Goal: Task Accomplishment & Management: Use online tool/utility

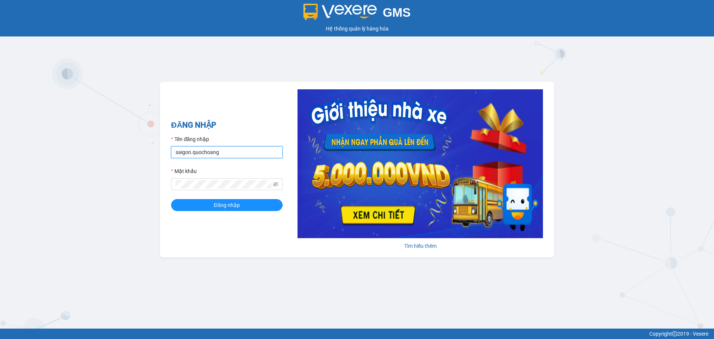
click at [189, 152] on input "saigon.quochoang" at bounding box center [227, 152] width 112 height 12
type input "thangsg.quochoang"
click at [185, 205] on button "Đăng nhập" at bounding box center [227, 205] width 112 height 12
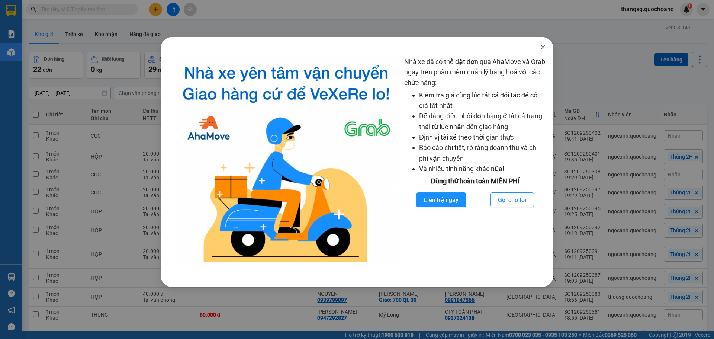
click at [546, 49] on span "Close" at bounding box center [542, 47] width 21 height 21
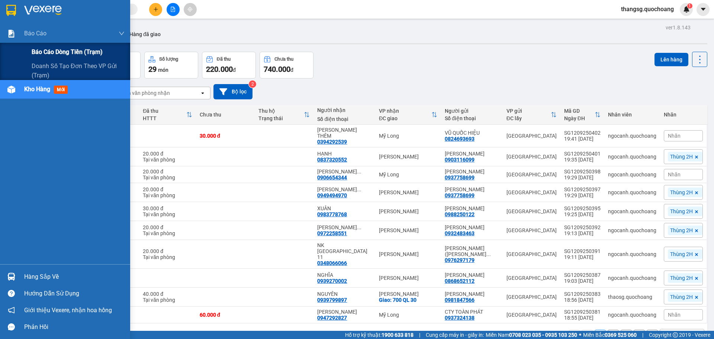
click at [77, 49] on span "Báo cáo dòng tiền (trạm)" at bounding box center [67, 51] width 71 height 9
